Goal: Information Seeking & Learning: Check status

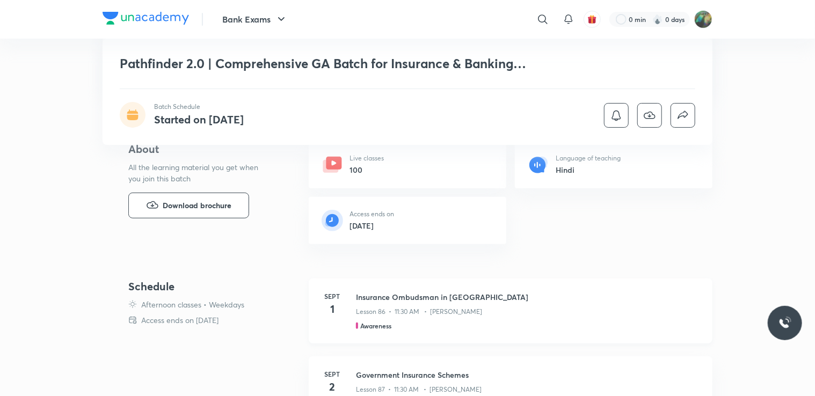
drag, startPoint x: 0, startPoint y: 0, endPoint x: 520, endPoint y: 316, distance: 608.6
click at [520, 316] on div "Lesson 86 • 11:30 AM • [PERSON_NAME]" at bounding box center [528, 310] width 344 height 14
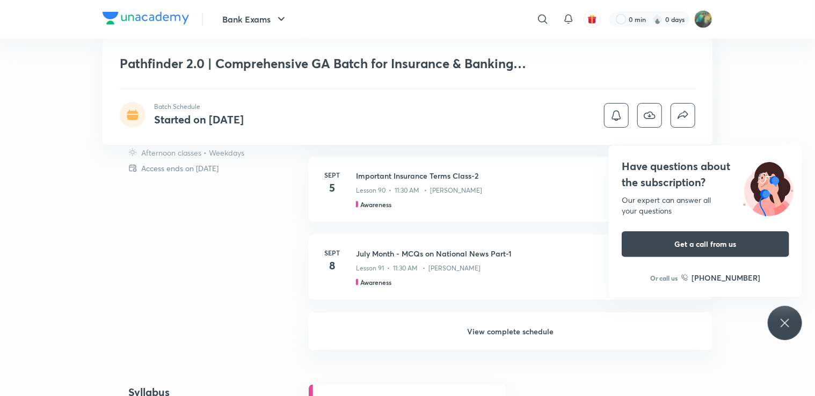
scroll to position [703, 0]
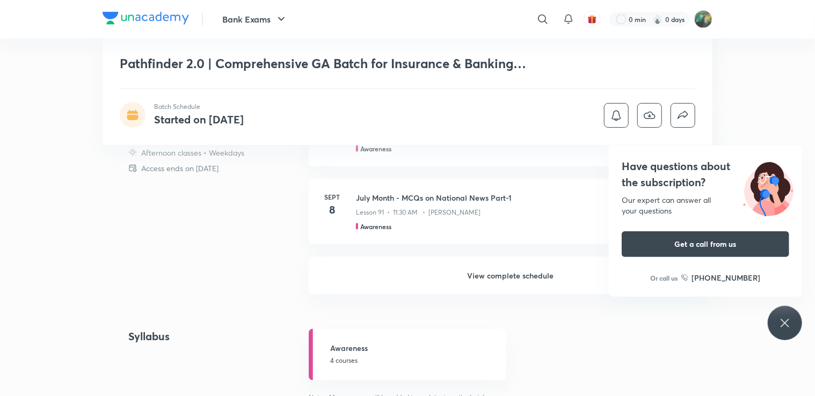
click at [529, 275] on h6 "View complete schedule" at bounding box center [511, 276] width 404 height 38
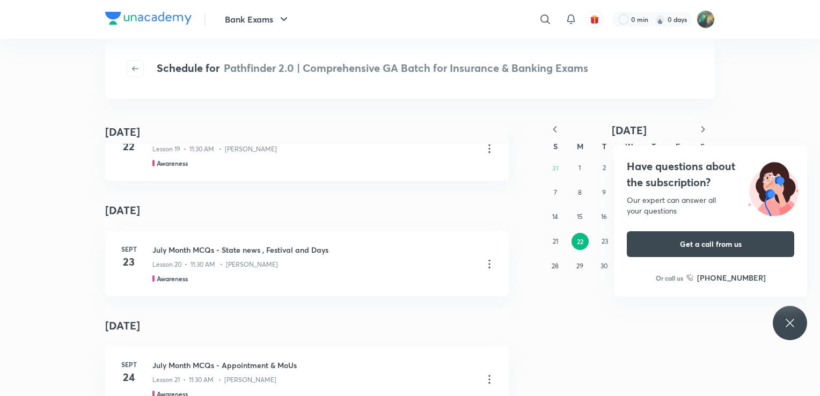
scroll to position [1806, 0]
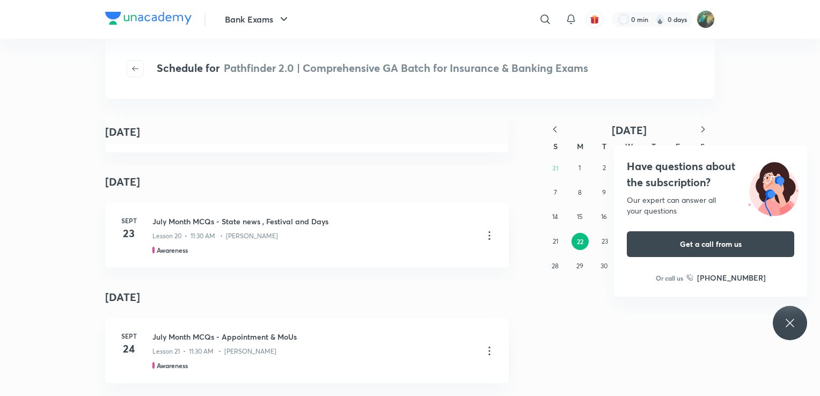
click at [793, 314] on div "Have questions about the subscription? Our expert can answer all your questions…" at bounding box center [790, 323] width 34 height 34
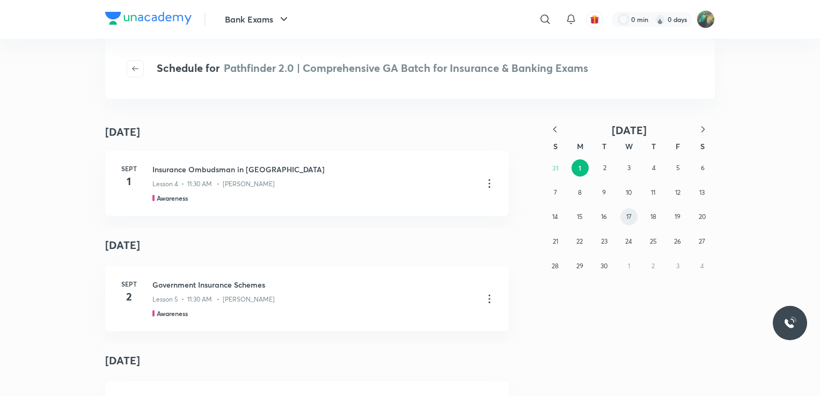
scroll to position [0, 0]
click at [555, 129] on icon "button" at bounding box center [555, 129] width 11 height 11
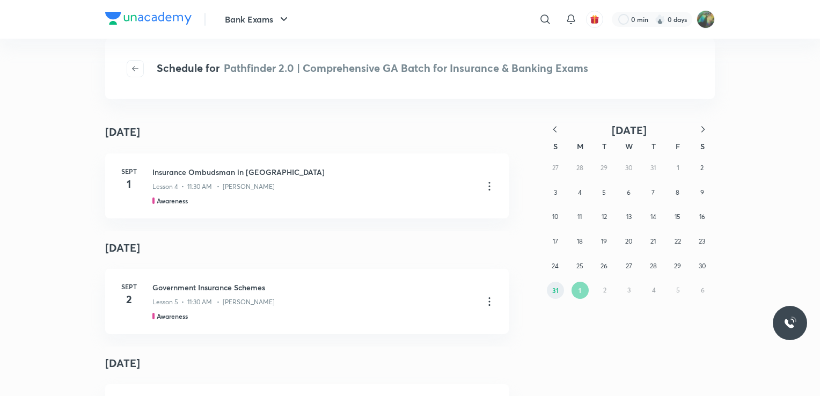
click at [554, 293] on abbr "31" at bounding box center [556, 290] width 6 height 9
click at [604, 267] on abbr "30" at bounding box center [604, 266] width 7 height 8
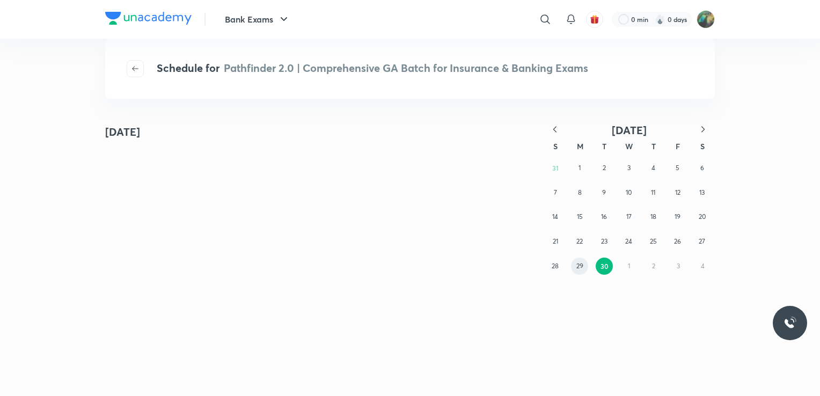
click at [583, 267] on abbr "29" at bounding box center [580, 266] width 7 height 8
click at [553, 267] on abbr "28" at bounding box center [555, 266] width 7 height 8
click at [703, 241] on abbr "27" at bounding box center [702, 241] width 6 height 8
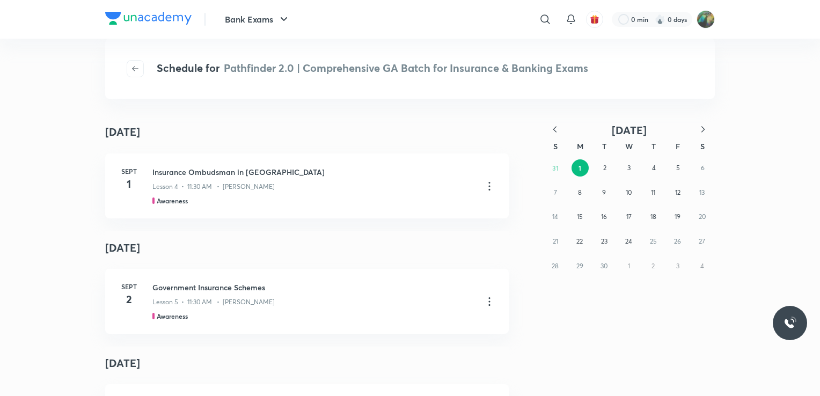
click at [555, 127] on icon "button" at bounding box center [555, 129] width 3 height 6
click at [586, 190] on button "4" at bounding box center [579, 192] width 17 height 17
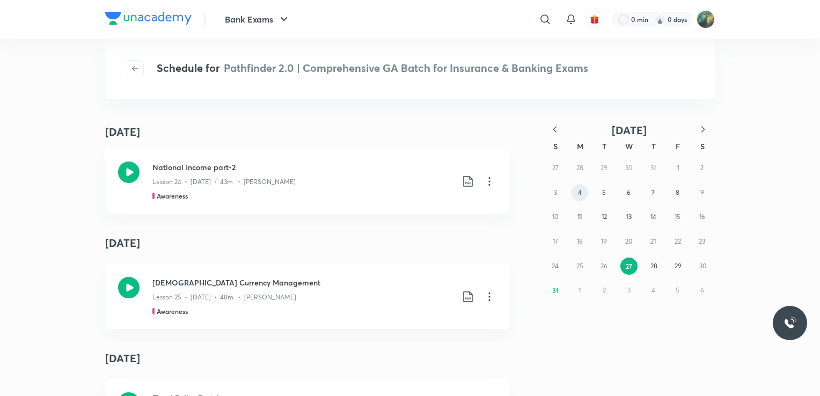
scroll to position [11459, 0]
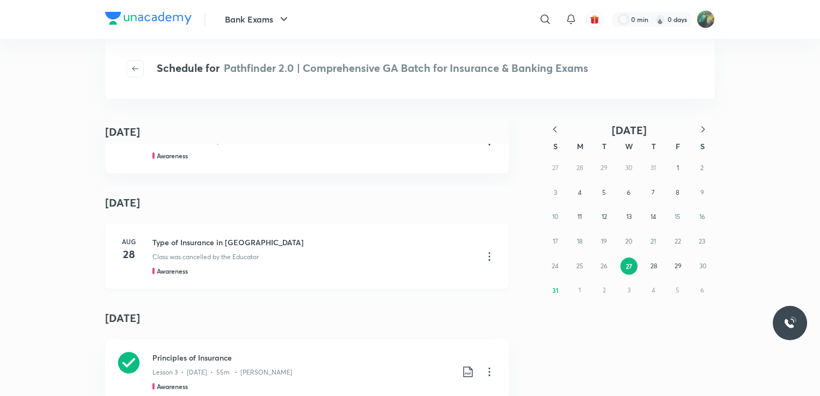
click at [204, 255] on p "Class was cancelled by the Educator" at bounding box center [205, 257] width 106 height 10
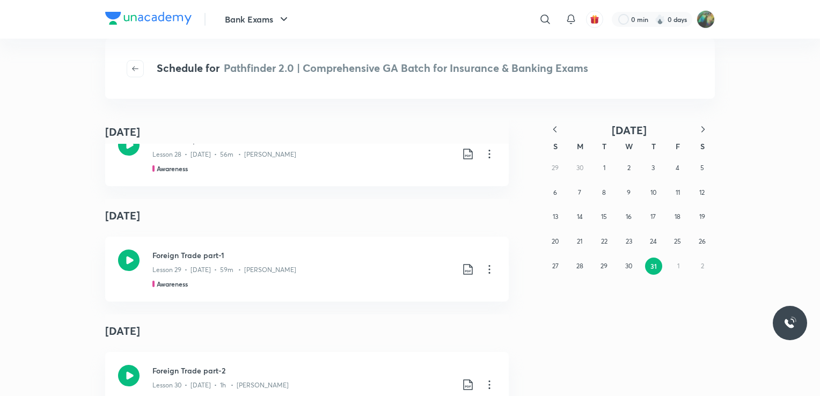
scroll to position [10247, 0]
